Goal: Find specific page/section

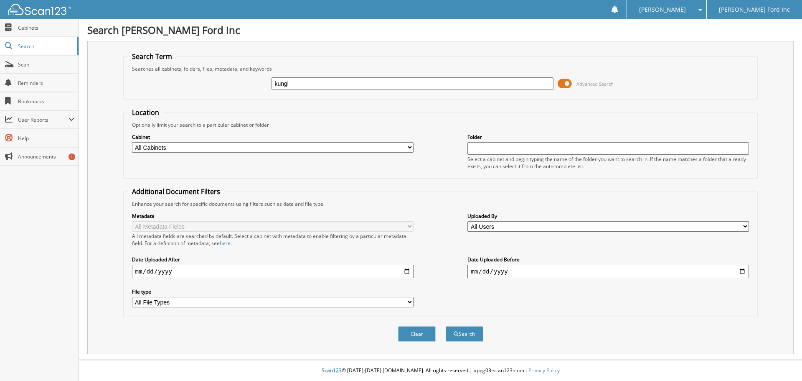
type input "kungl"
click at [446, 326] on button "Search" at bounding box center [465, 333] width 38 height 15
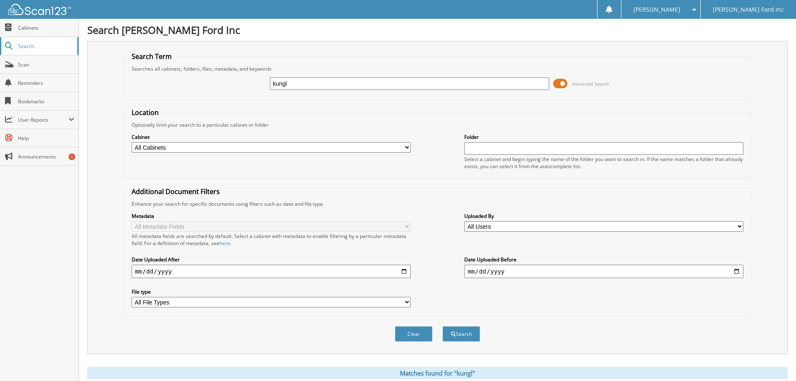
click at [48, 44] on span "Search" at bounding box center [45, 46] width 55 height 7
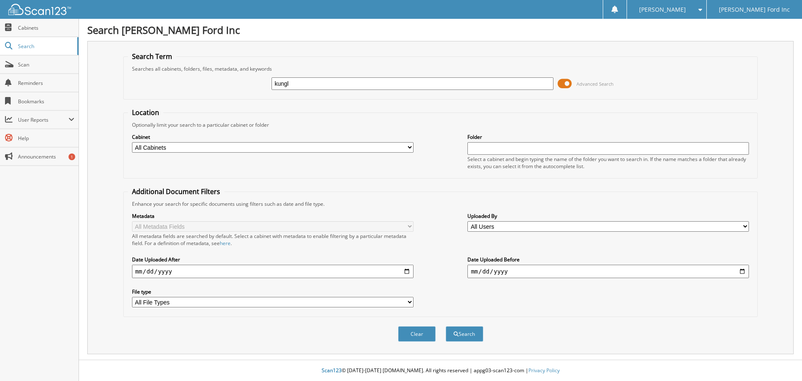
type input "kungl"
click at [446, 326] on button "Search" at bounding box center [465, 333] width 38 height 15
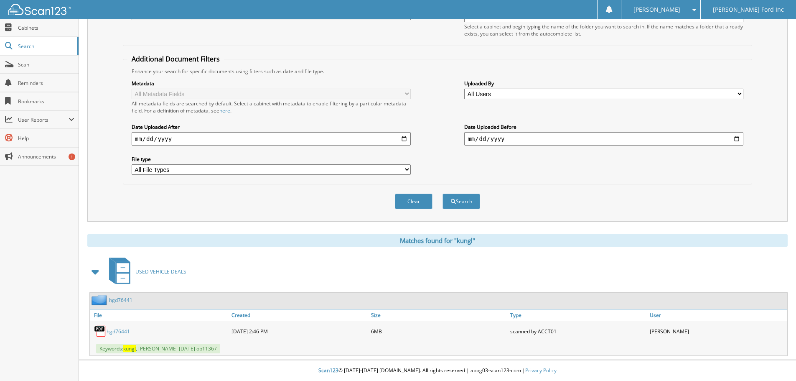
scroll to position [133, 0]
click at [115, 331] on link "hgd76441" at bounding box center [118, 331] width 23 height 7
